Goal: Task Accomplishment & Management: Manage account settings

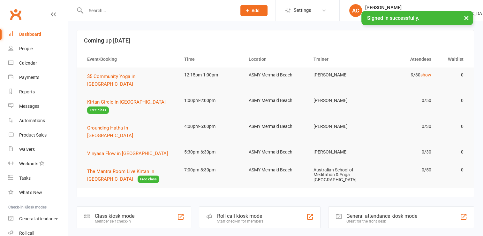
click at [115, 16] on div at bounding box center [155, 10] width 156 height 21
click at [116, 7] on input "text" at bounding box center [158, 10] width 148 height 9
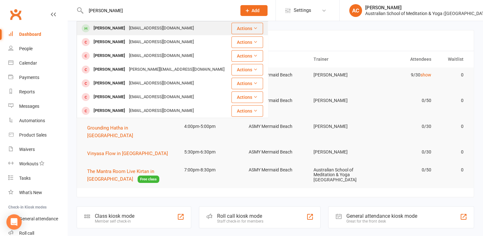
type input "[PERSON_NAME]"
click at [120, 22] on div "[PERSON_NAME] [EMAIL_ADDRESS][DOMAIN_NAME]" at bounding box center [153, 28] width 153 height 13
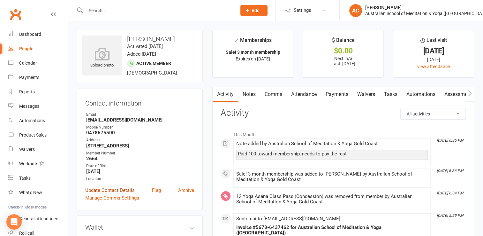
click at [121, 190] on link "Update Contact Details" at bounding box center [110, 190] width 50 height 8
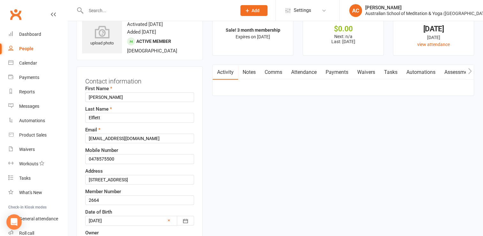
scroll to position [30, 0]
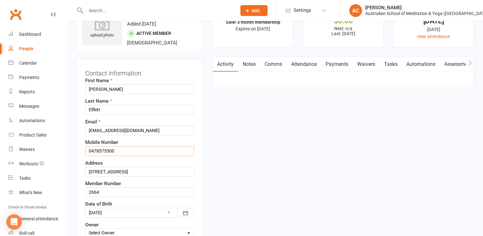
click at [104, 150] on input "0478575500" at bounding box center [139, 151] width 109 height 10
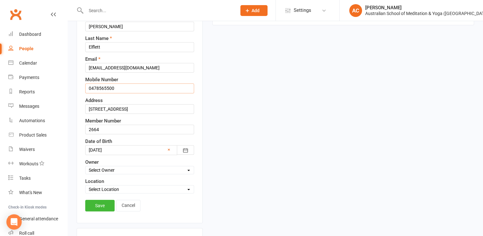
scroll to position [96, 0]
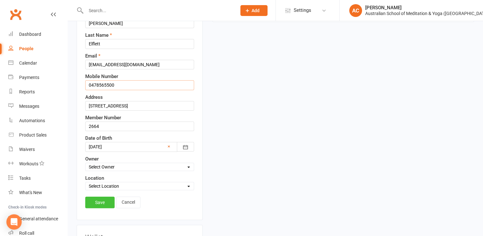
type input "0478565500"
click at [110, 197] on link "Save" at bounding box center [99, 203] width 29 height 12
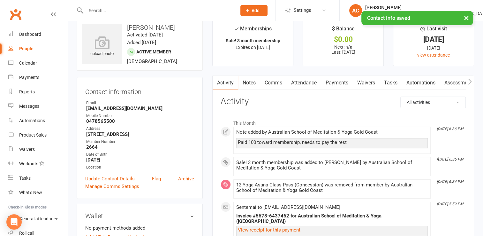
scroll to position [5, 0]
